Goal: Task Accomplishment & Management: Manage account settings

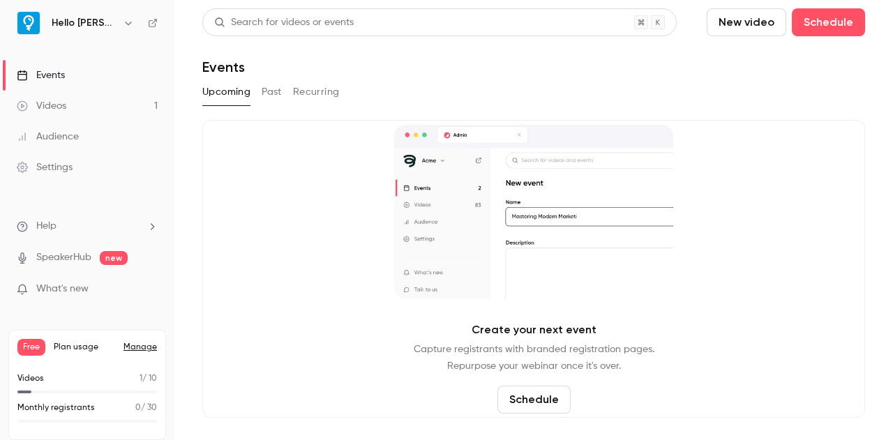
drag, startPoint x: 265, startPoint y: 254, endPoint x: 53, endPoint y: 114, distance: 254.3
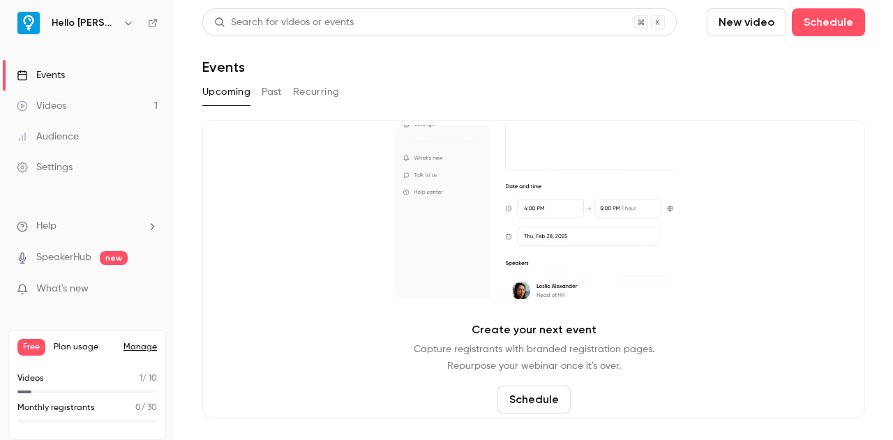
click at [53, 114] on link "Videos 1" at bounding box center [87, 106] width 174 height 31
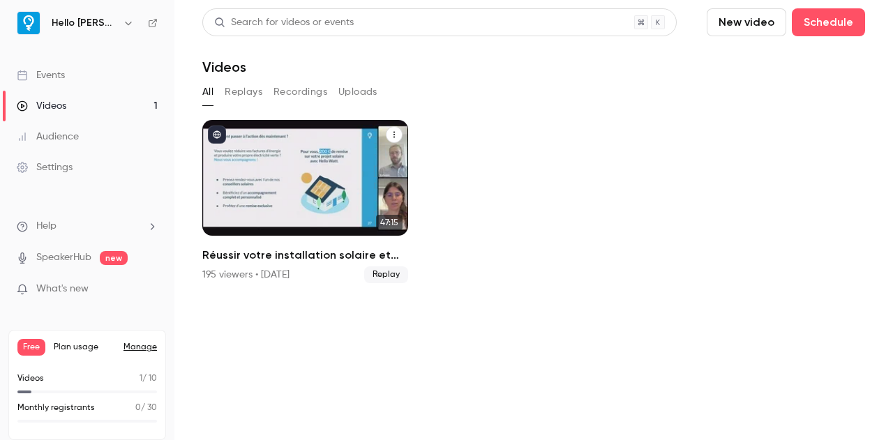
click at [271, 186] on div "Réussir votre installation solaire et maximiser sa rentabilité" at bounding box center [305, 178] width 206 height 116
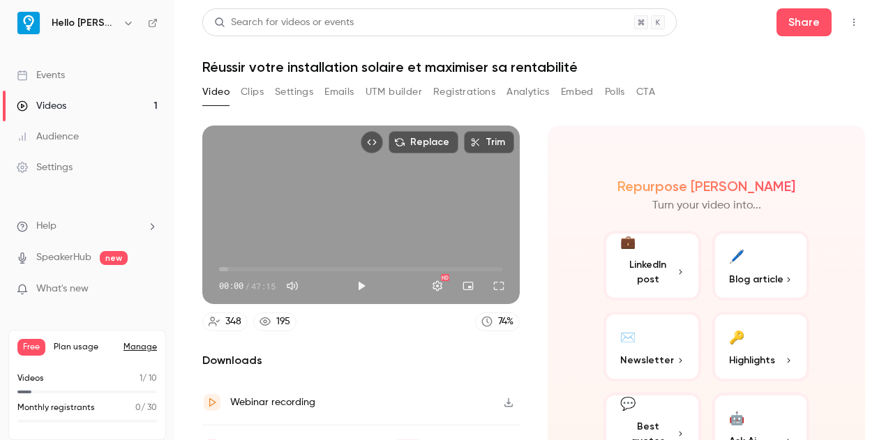
click at [338, 91] on button "Emails" at bounding box center [338, 92] width 29 height 22
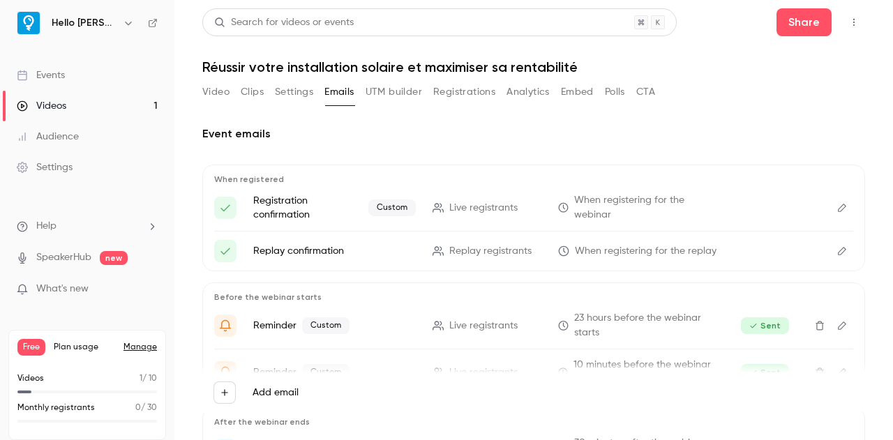
click at [837, 212] on icon "Edit" at bounding box center [842, 208] width 11 height 10
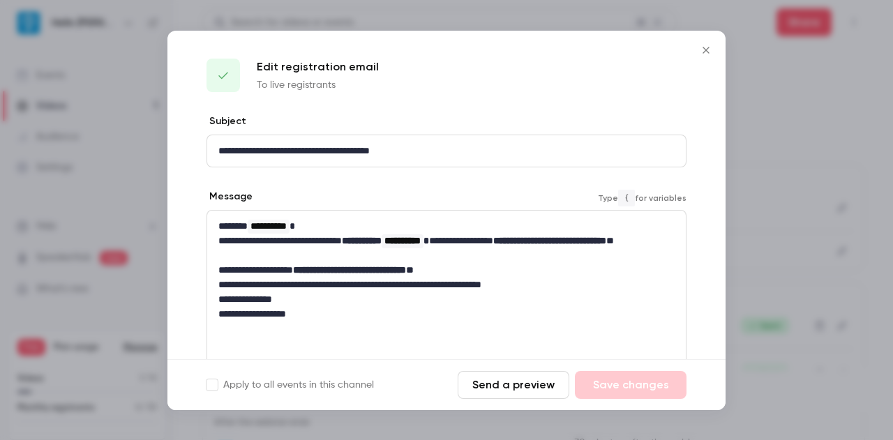
click at [329, 255] on p "**********" at bounding box center [441, 248] width 446 height 29
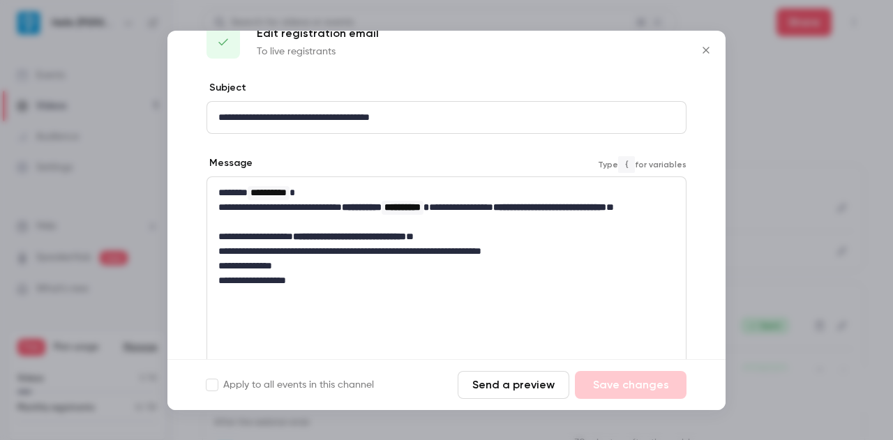
scroll to position [40, 0]
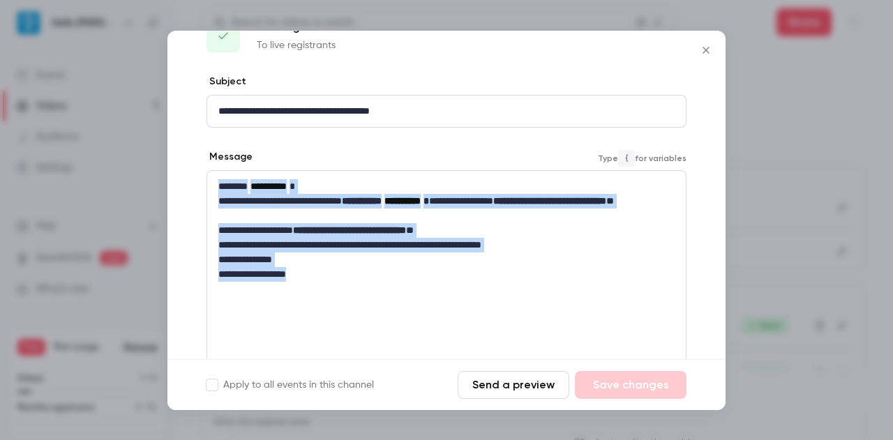
drag, startPoint x: 313, startPoint y: 274, endPoint x: 206, endPoint y: 175, distance: 145.6
click at [206, 175] on div "**********" at bounding box center [446, 290] width 558 height 431
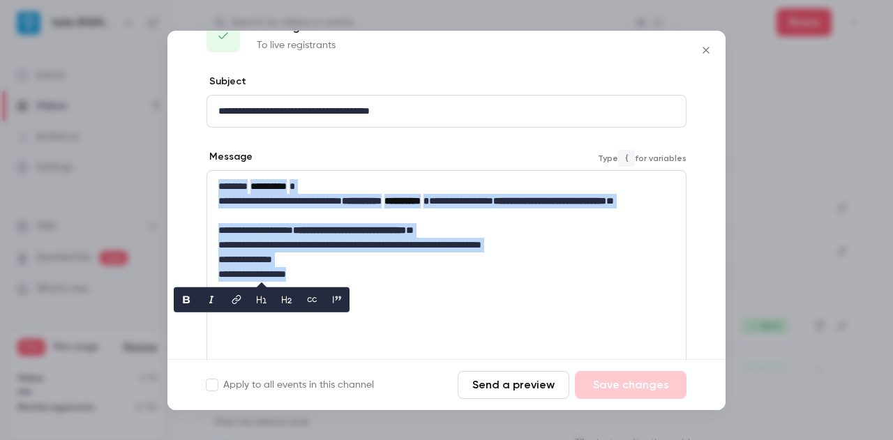
copy div "**********"
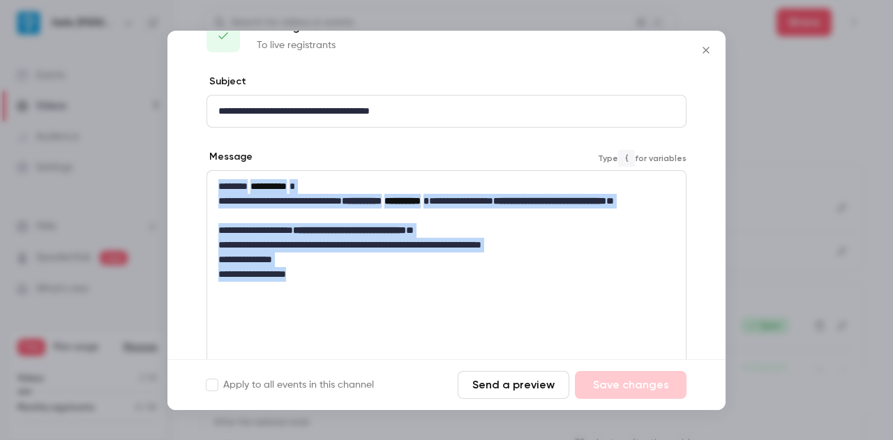
click at [544, 204] on p "**********" at bounding box center [441, 208] width 446 height 29
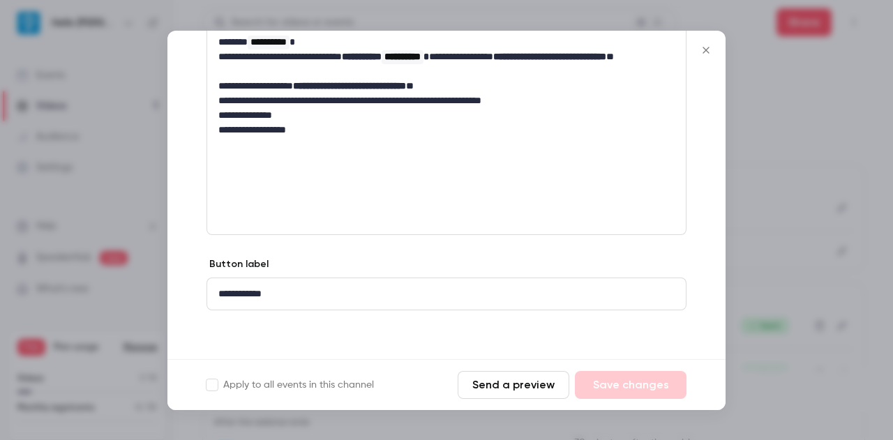
scroll to position [0, 0]
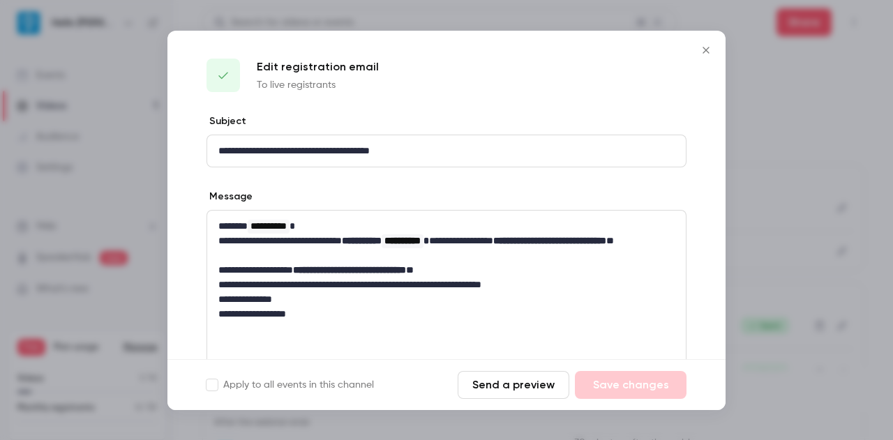
click at [702, 58] on button "Close" at bounding box center [706, 50] width 28 height 28
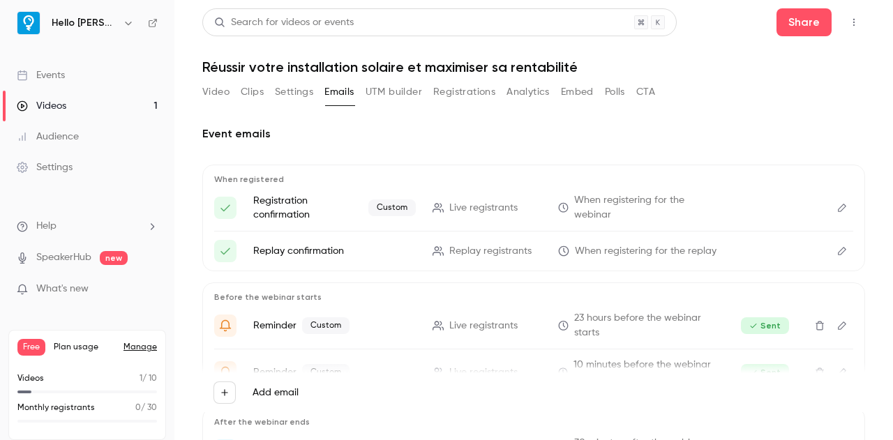
click at [293, 250] on p "Replay confirmation" at bounding box center [334, 251] width 163 height 14
click at [461, 94] on button "Registrations" at bounding box center [464, 92] width 62 height 22
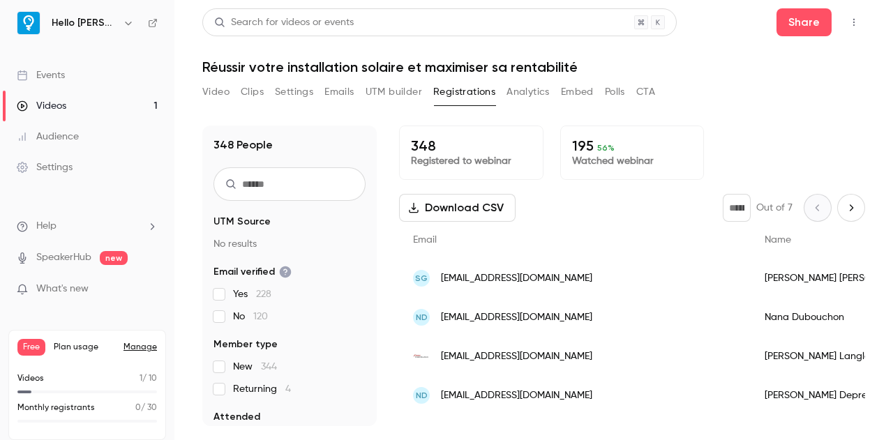
click at [379, 90] on button "UTM builder" at bounding box center [394, 92] width 57 height 22
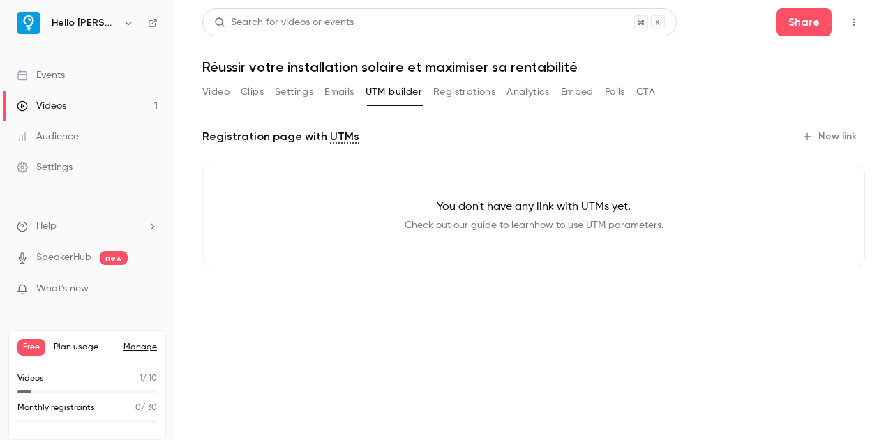
click at [308, 93] on button "Settings" at bounding box center [294, 92] width 38 height 22
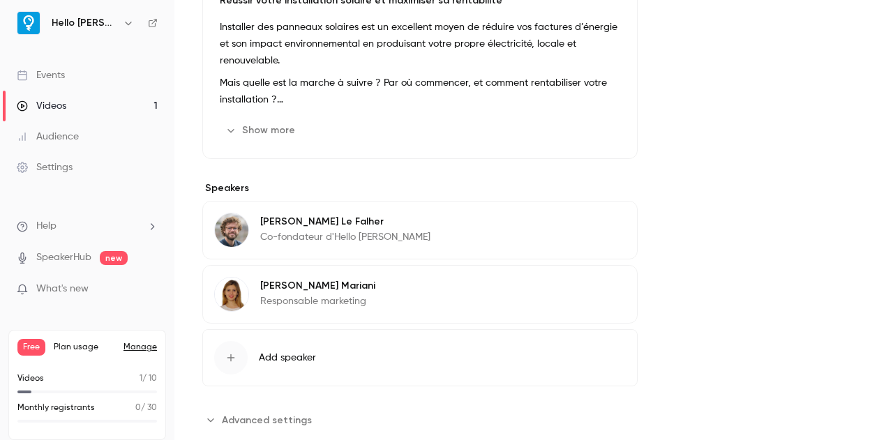
scroll to position [476, 0]
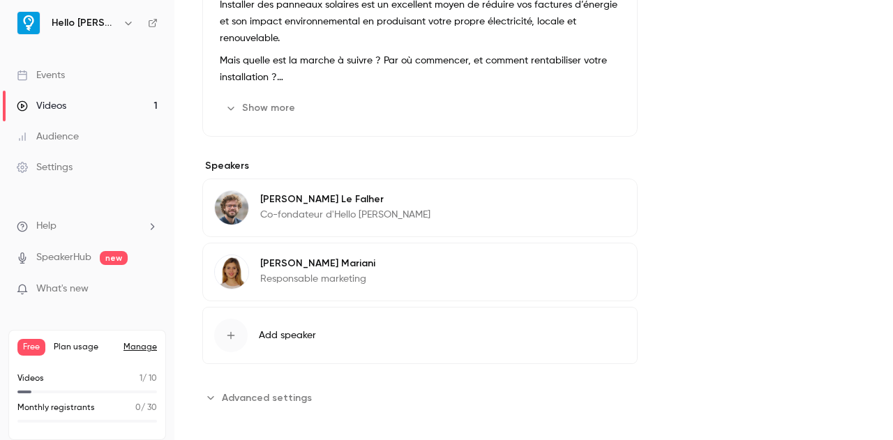
click at [264, 398] on span "Advanced settings" at bounding box center [267, 398] width 90 height 15
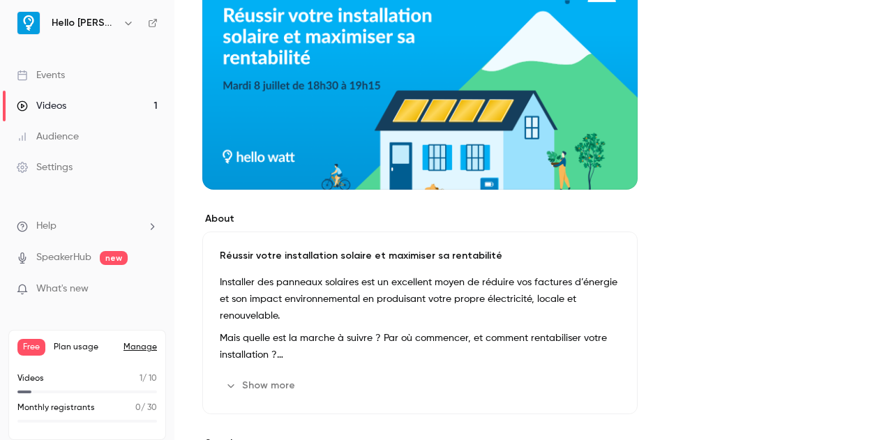
scroll to position [197, 0]
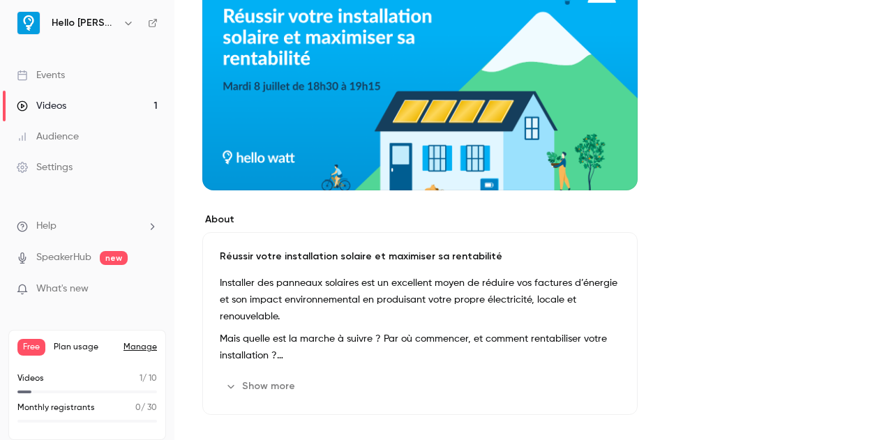
click at [260, 375] on button "Show more" at bounding box center [262, 386] width 84 height 22
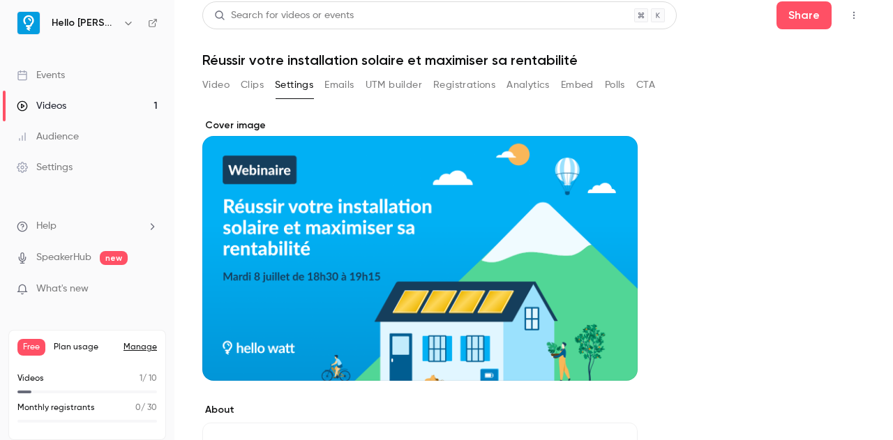
scroll to position [7, 0]
click at [1, 280] on ul "Help SpeakerHub new What's new" at bounding box center [87, 259] width 174 height 125
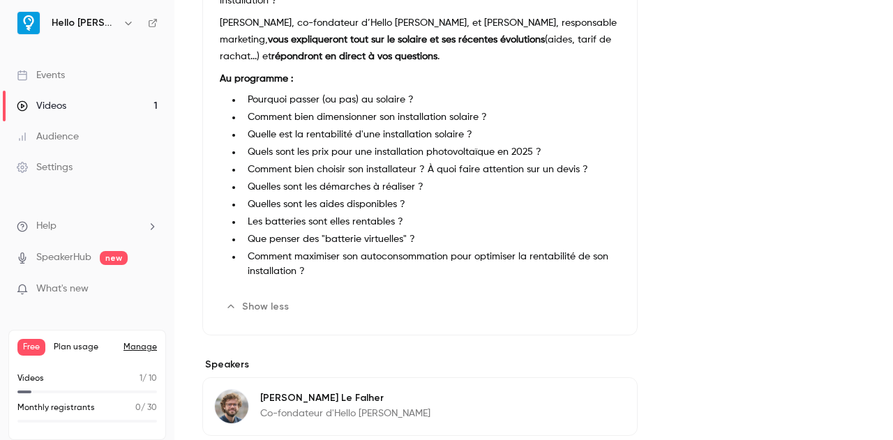
scroll to position [582, 0]
